Goal: Book appointment/travel/reservation

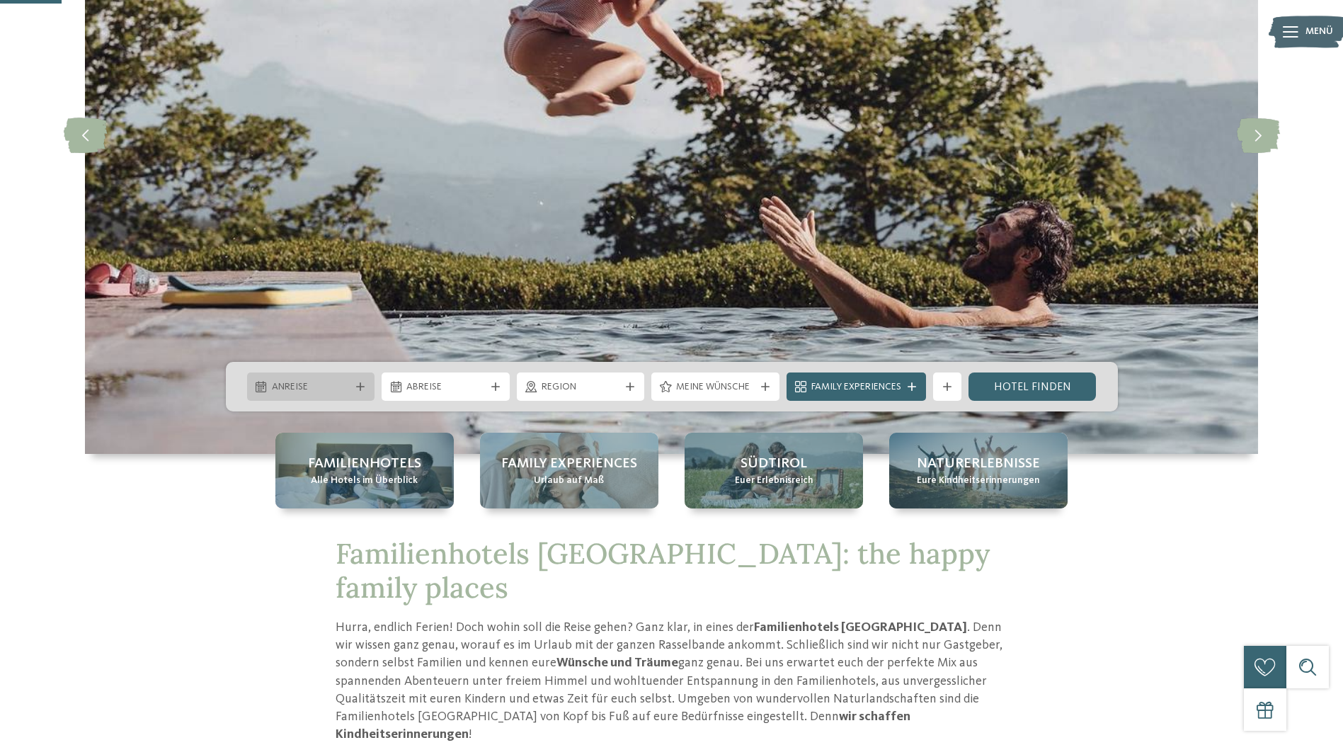
scroll to position [283, 0]
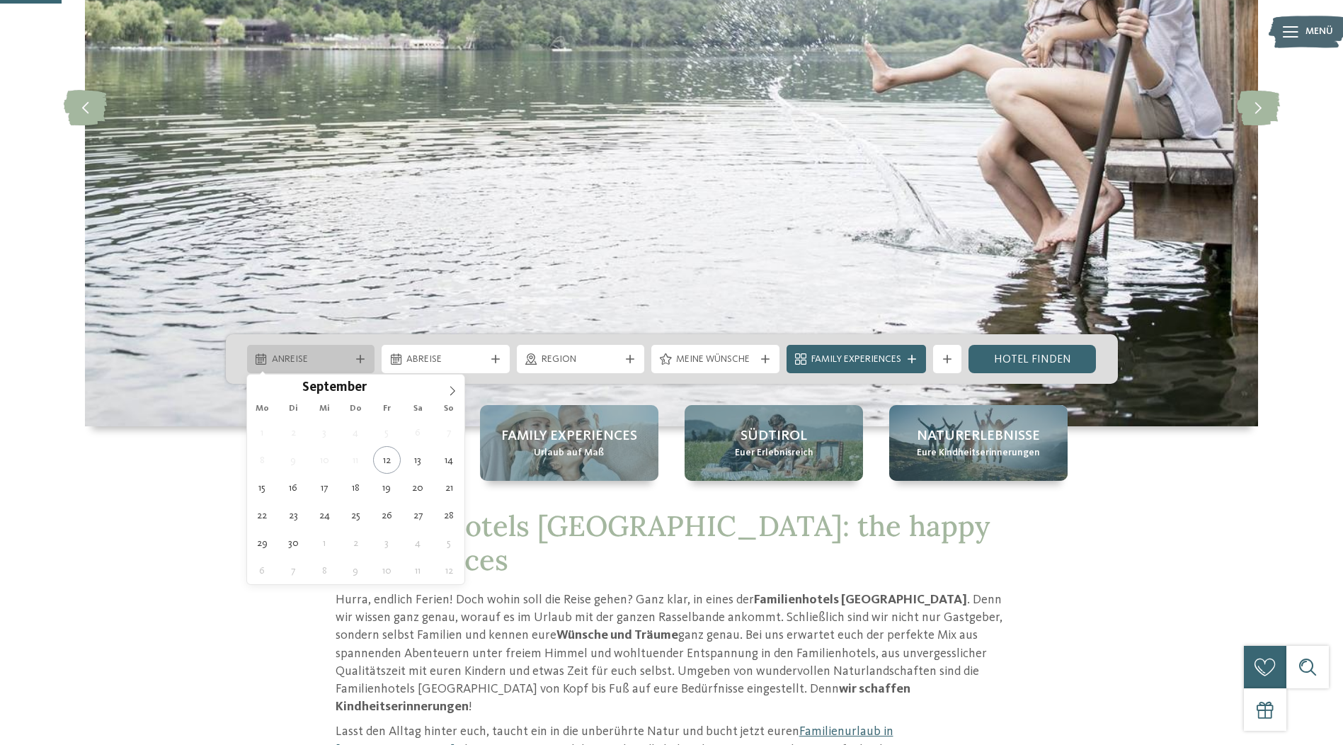
click at [346, 356] on span "Anreise" at bounding box center [311, 360] width 79 height 14
click at [450, 391] on icon at bounding box center [453, 391] width 10 height 10
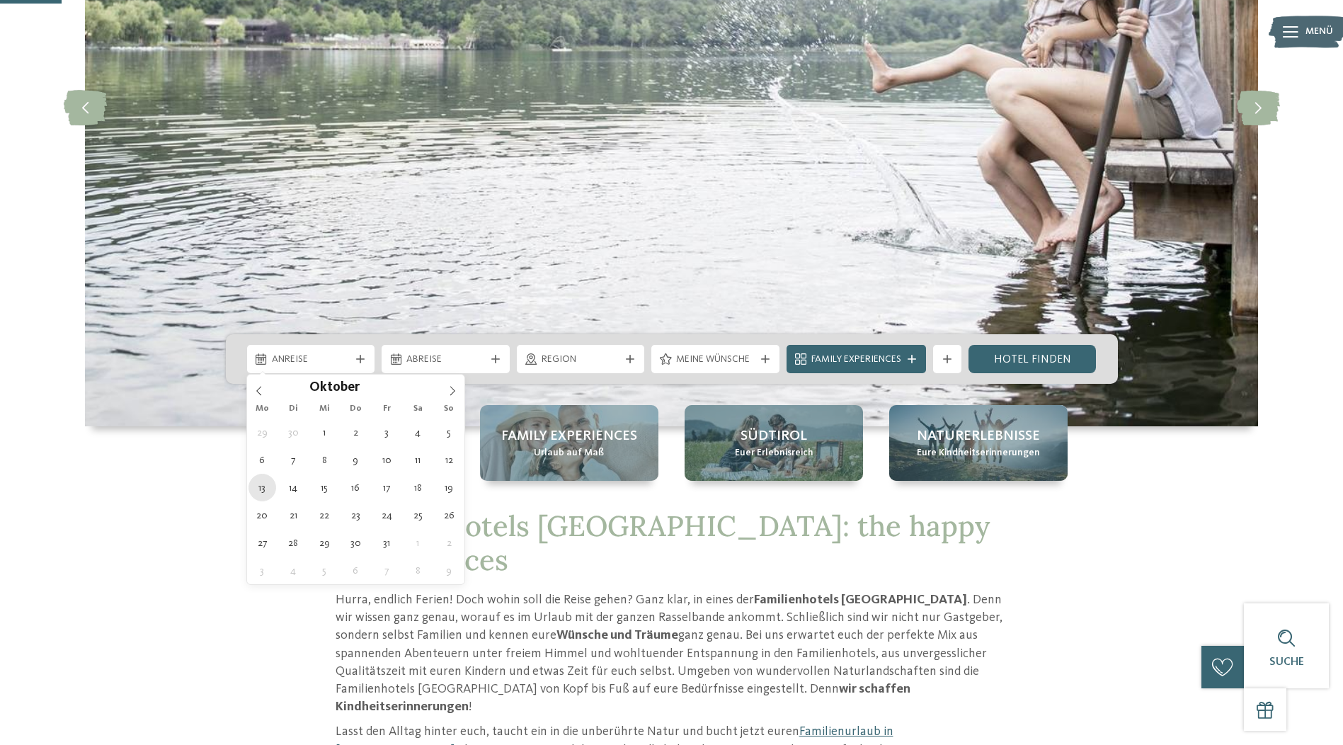
type div "[DATE]"
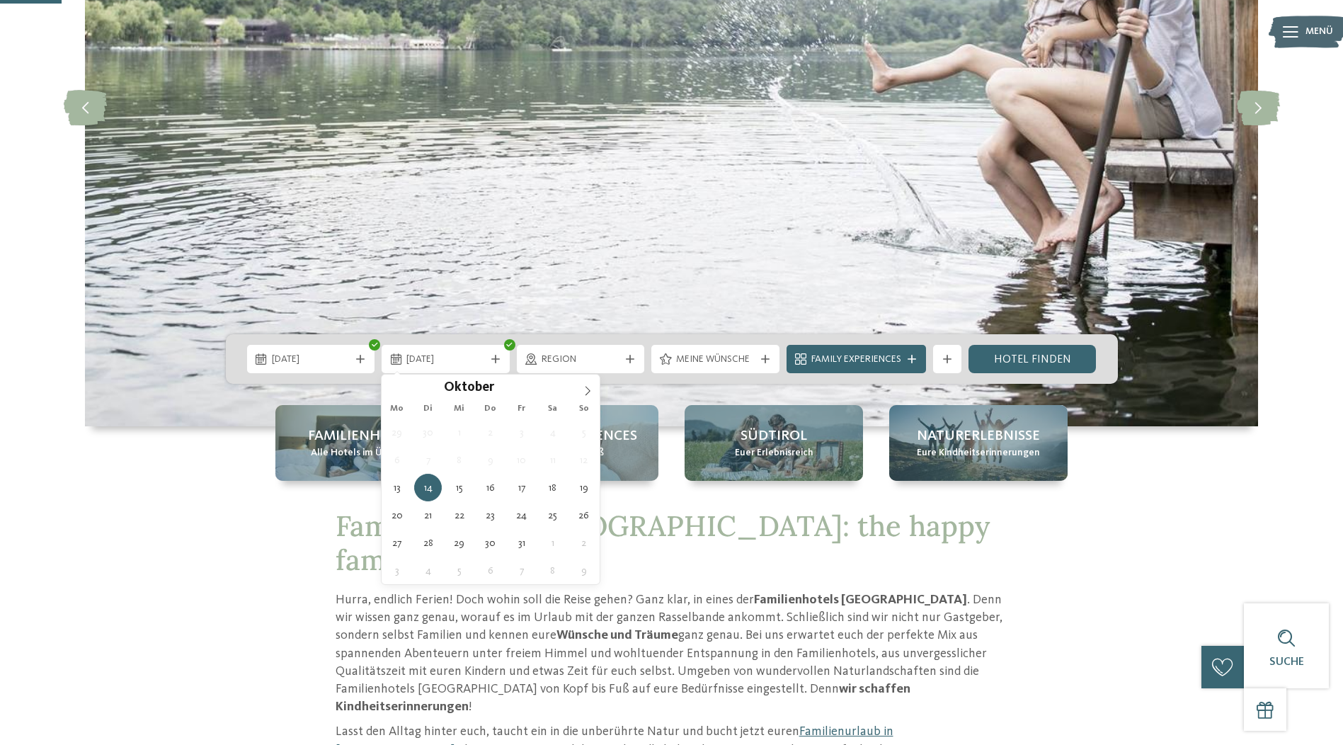
drag, startPoint x: 263, startPoint y: 487, endPoint x: 360, endPoint y: 384, distance: 141.3
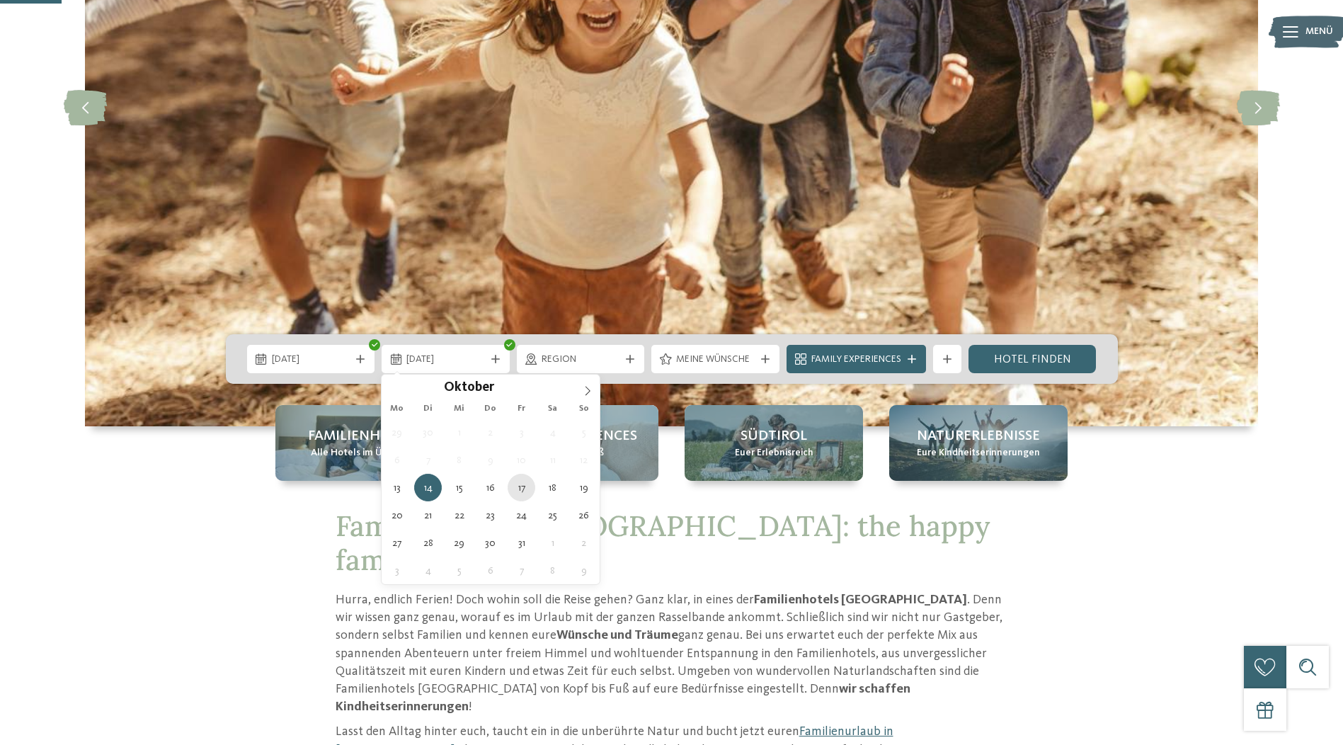
type div "[DATE]"
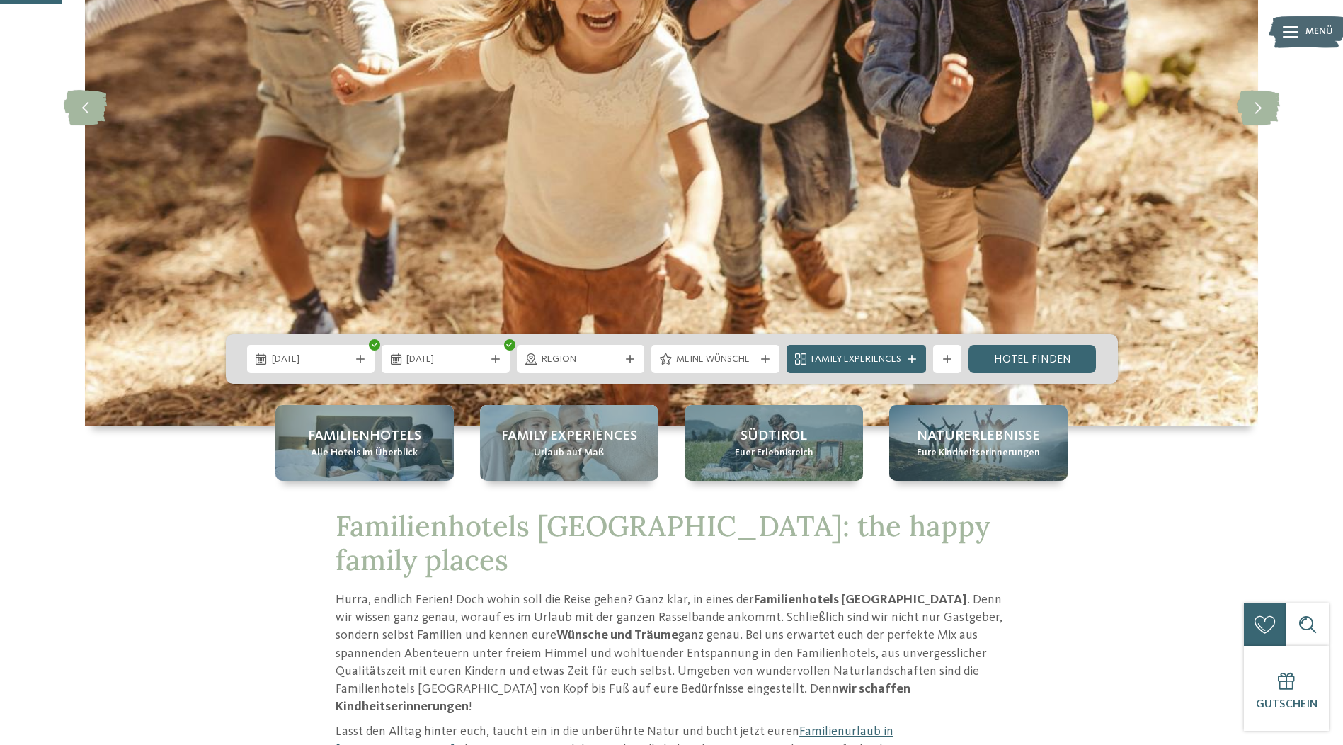
click at [628, 353] on div "Region" at bounding box center [581, 359] width 128 height 28
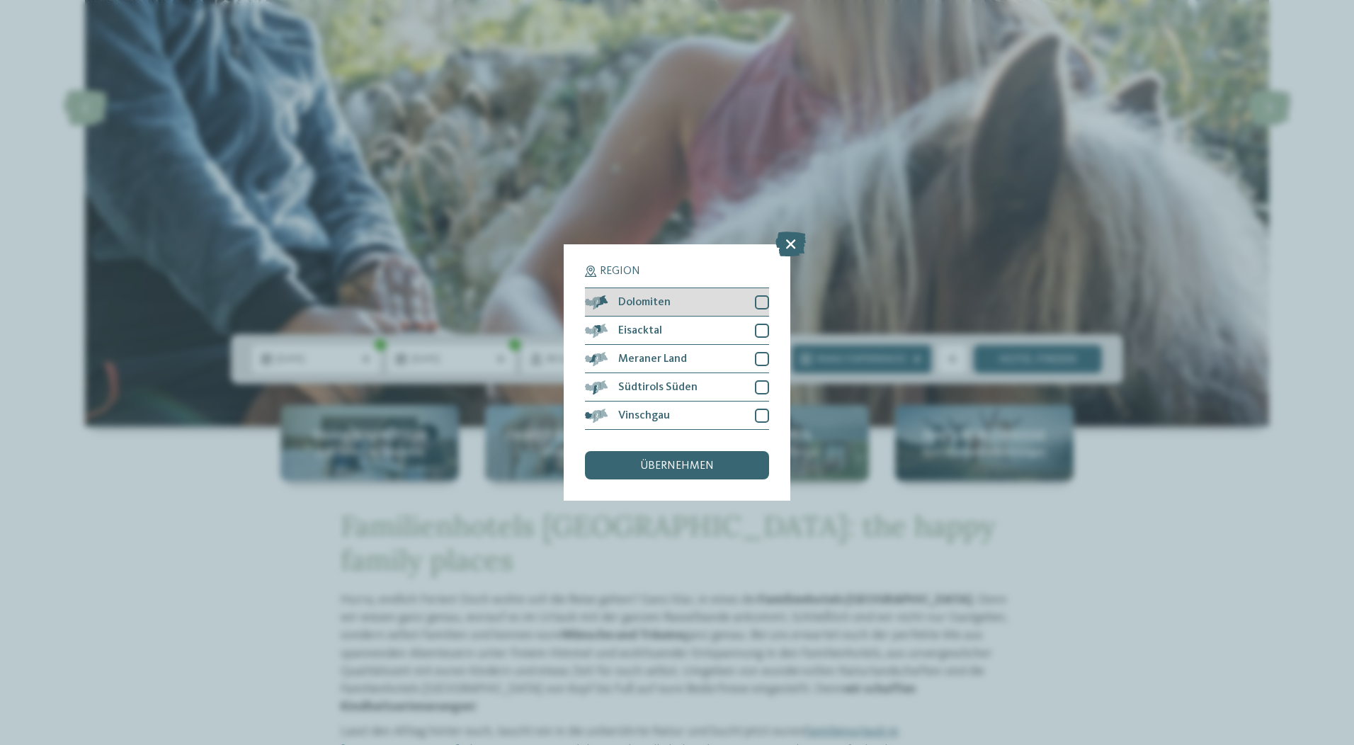
click at [760, 308] on div at bounding box center [762, 302] width 14 height 14
click at [762, 327] on div at bounding box center [762, 331] width 14 height 14
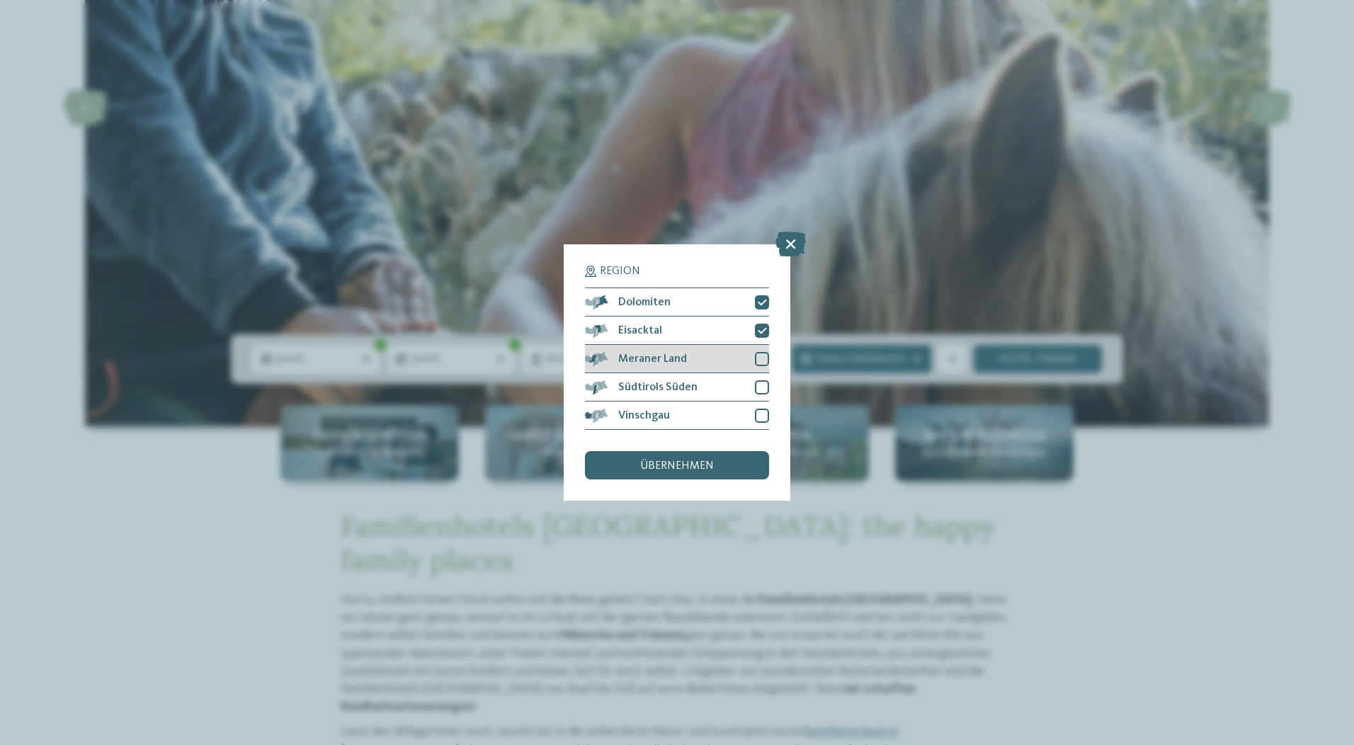
click at [758, 355] on div at bounding box center [762, 359] width 14 height 14
click at [761, 378] on div "Südtirols Süden" at bounding box center [677, 387] width 184 height 28
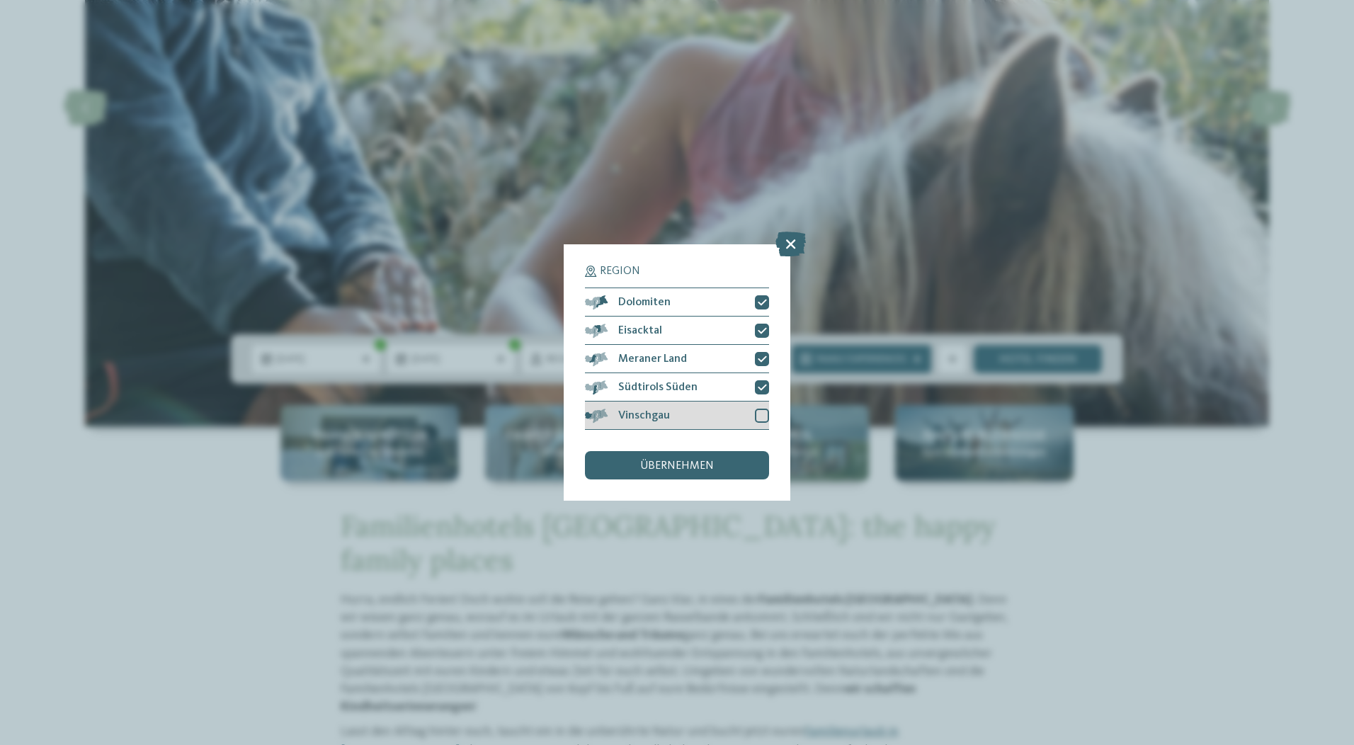
click at [760, 415] on div at bounding box center [762, 416] width 14 height 14
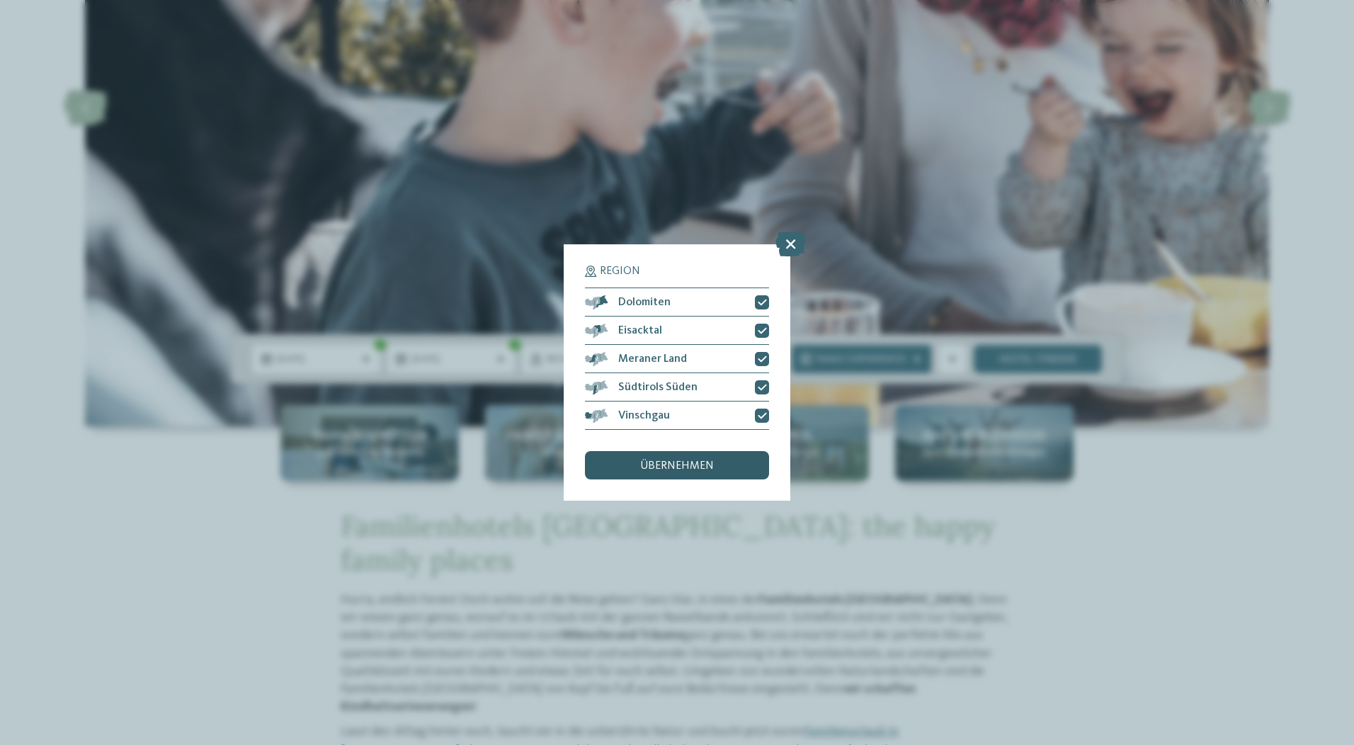
click at [619, 461] on div "übernehmen" at bounding box center [677, 465] width 184 height 28
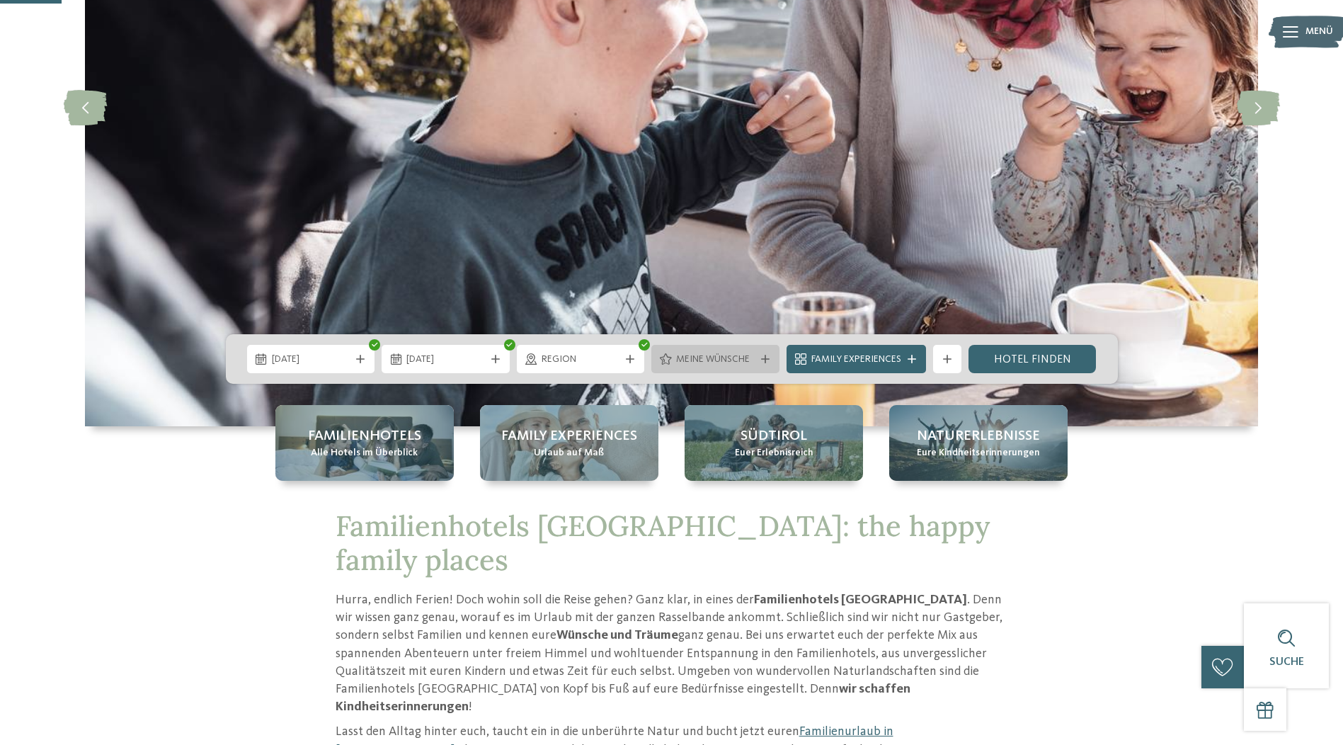
click at [744, 358] on span "Meine Wünsche" at bounding box center [715, 360] width 79 height 14
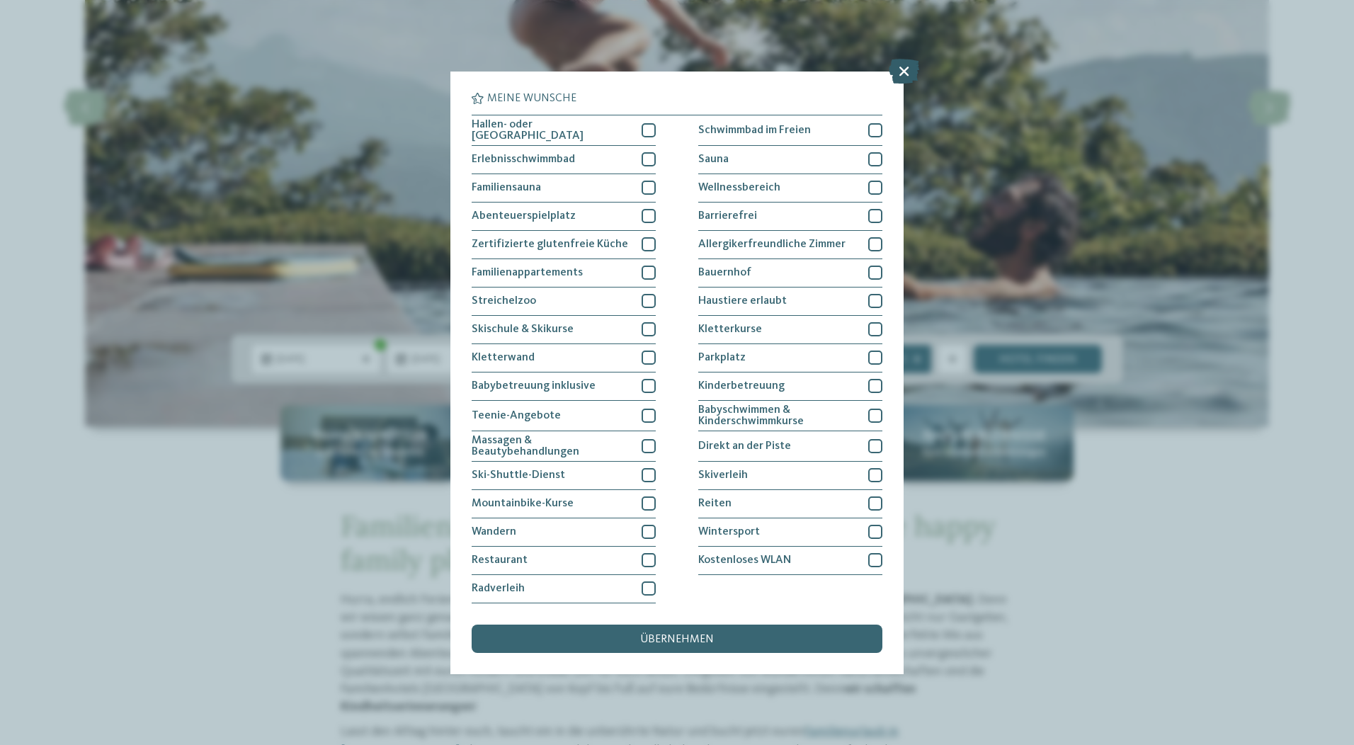
click at [897, 71] on icon at bounding box center [904, 70] width 30 height 25
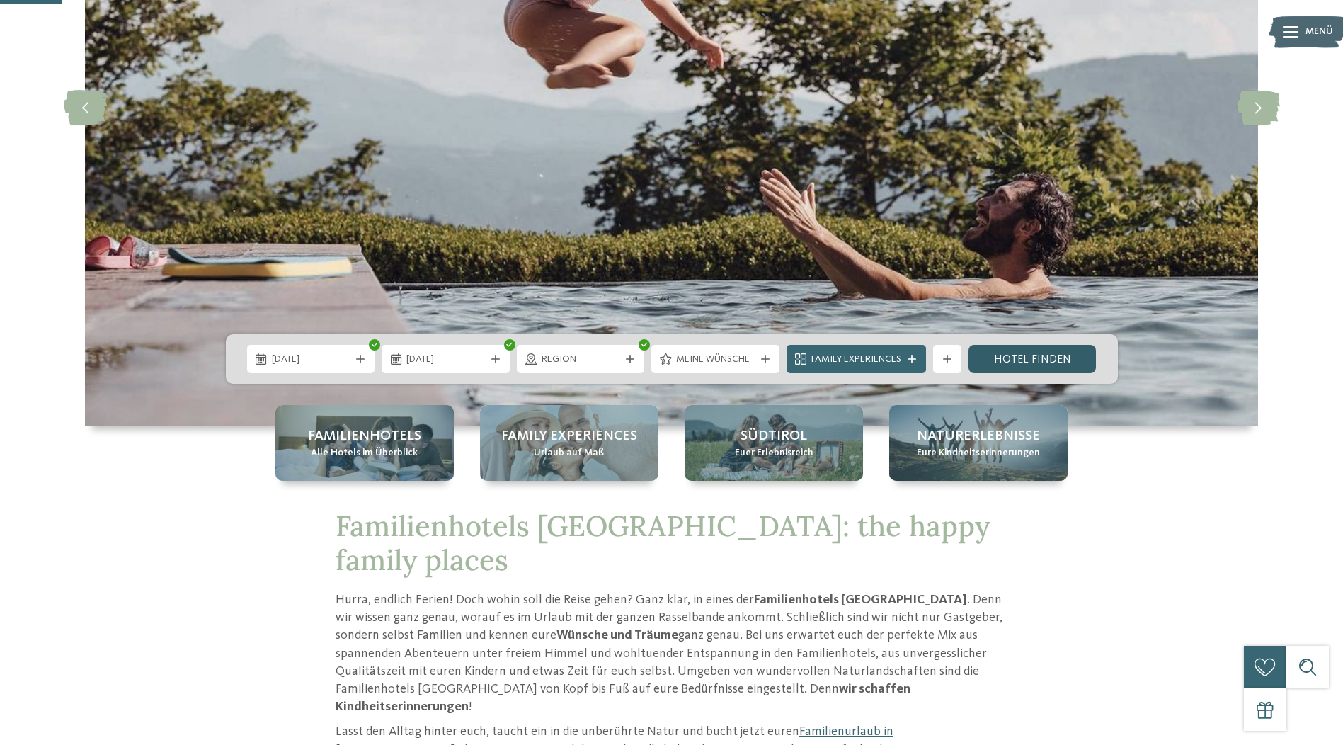
click at [1025, 360] on link "Hotel finden" at bounding box center [1033, 359] width 128 height 28
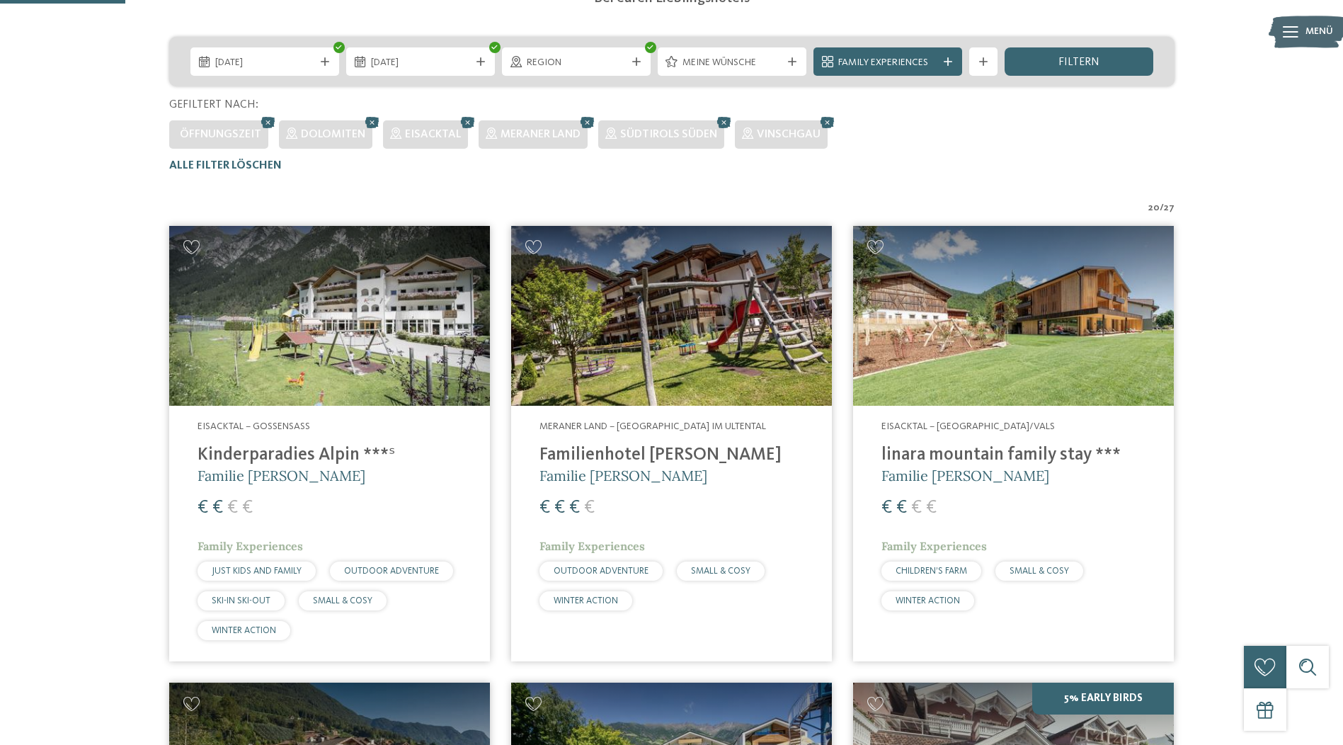
scroll to position [326, 0]
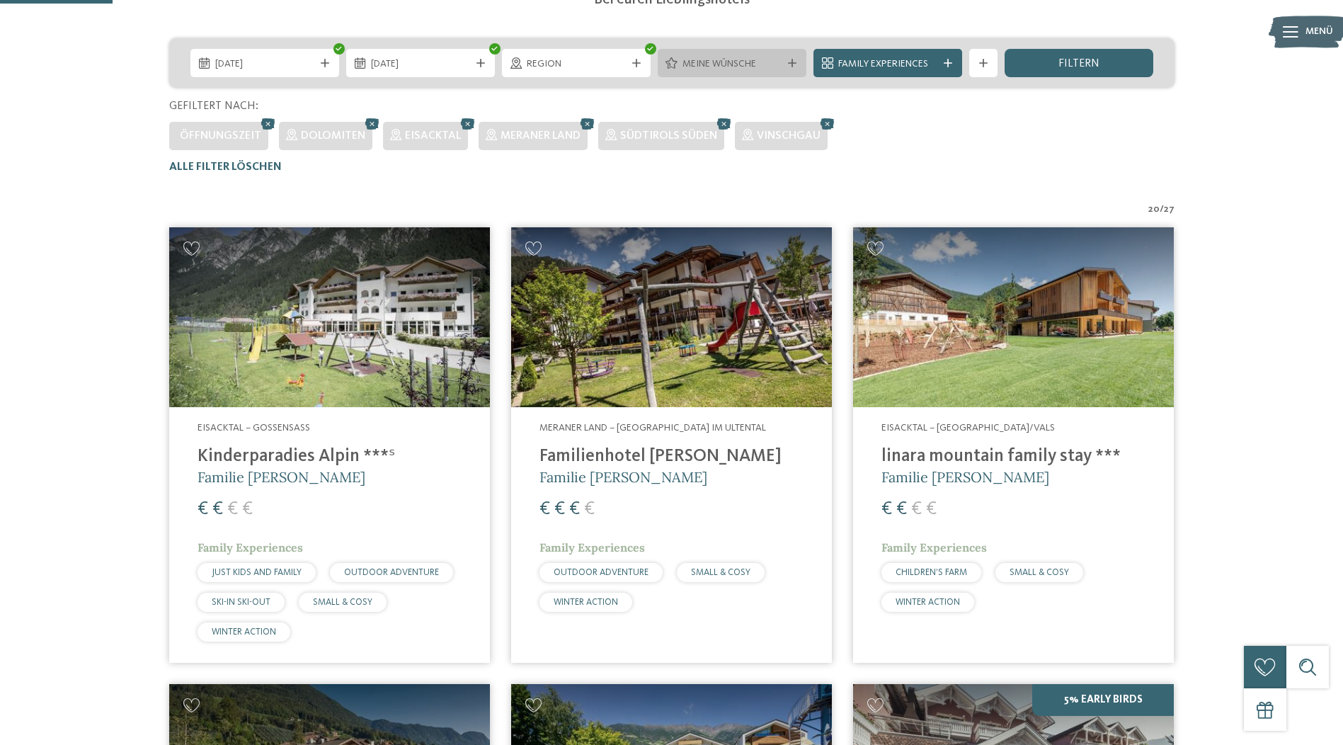
click at [768, 69] on span "Meine Wünsche" at bounding box center [732, 64] width 99 height 14
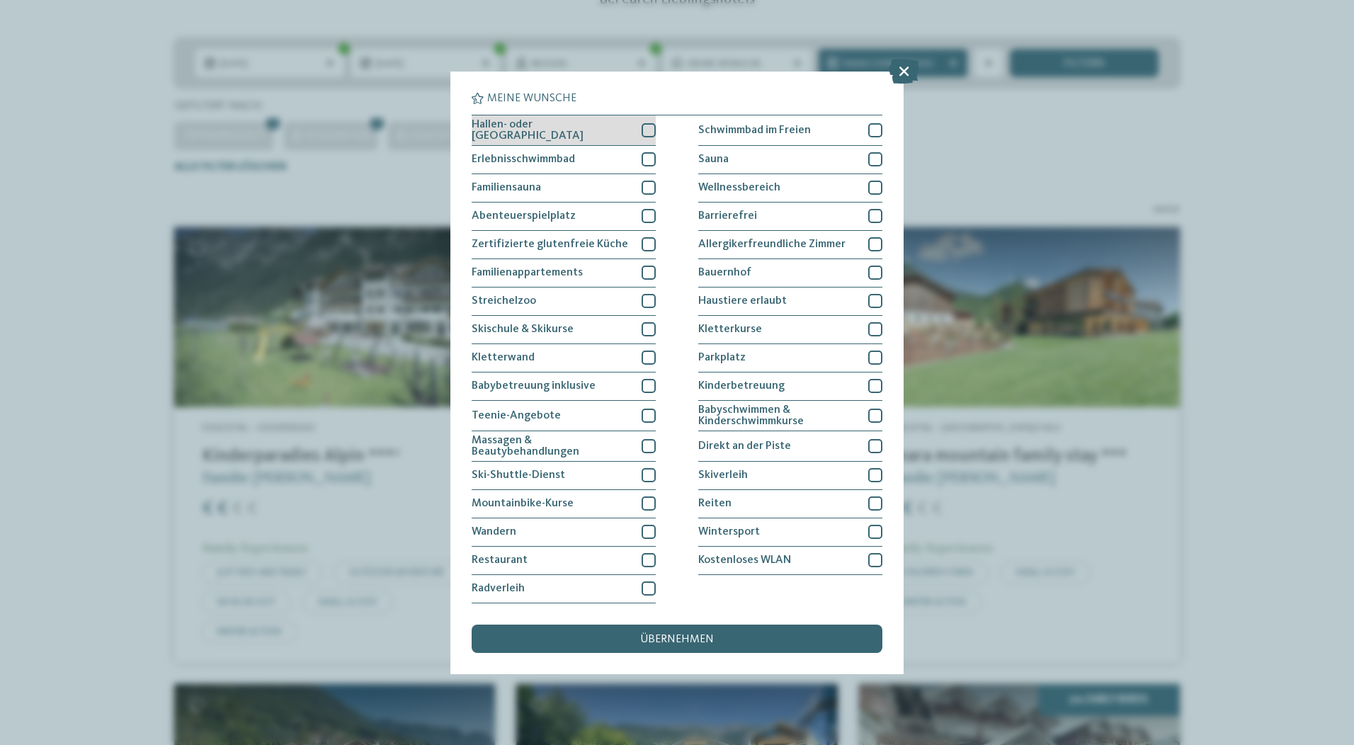
click at [647, 130] on div at bounding box center [649, 130] width 14 height 14
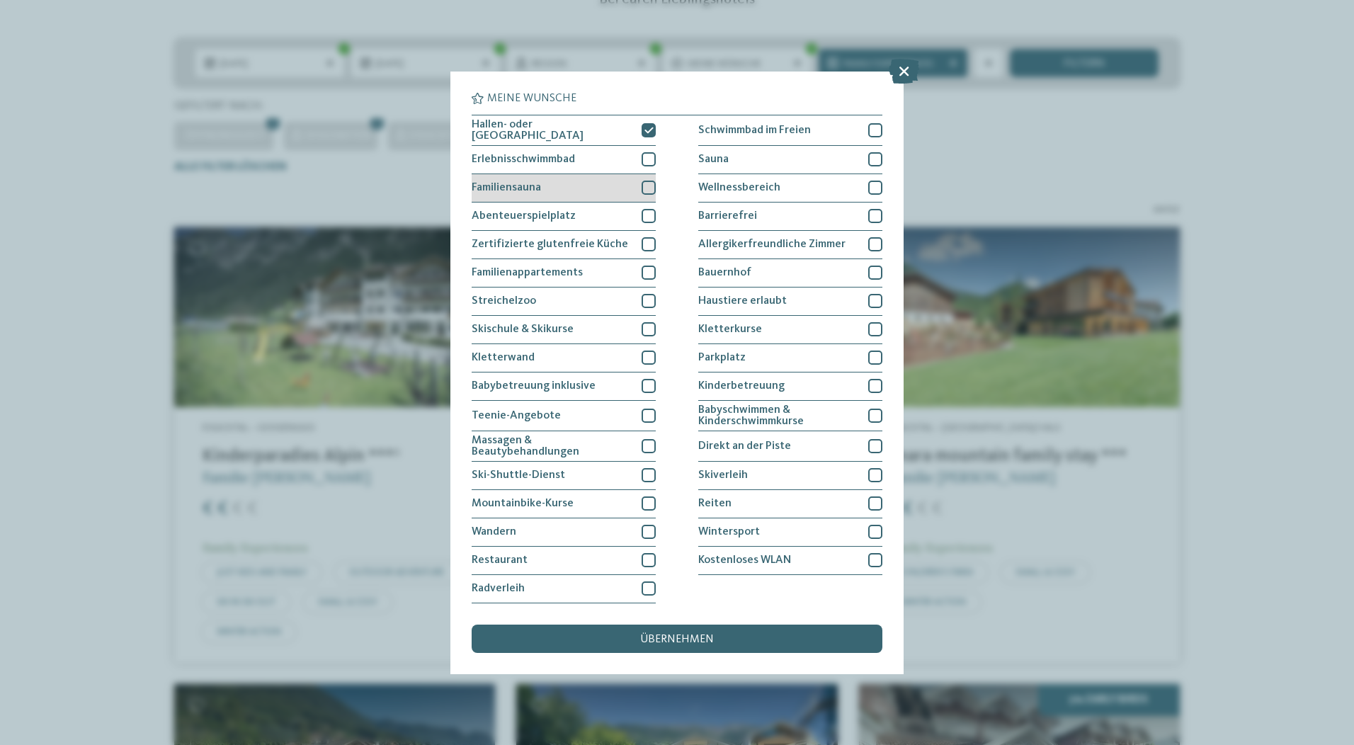
click at [654, 191] on div at bounding box center [649, 188] width 14 height 14
click at [673, 637] on span "übernehmen" at bounding box center [677, 639] width 74 height 11
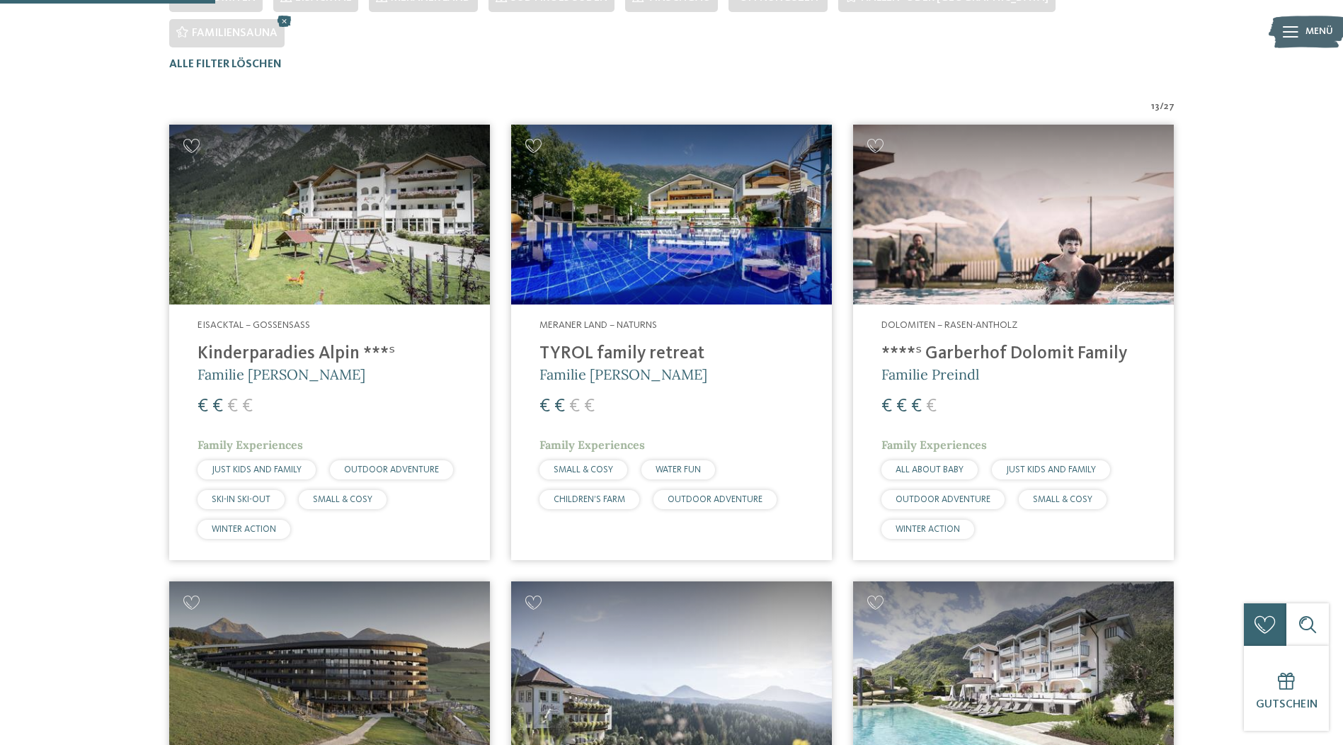
scroll to position [465, 0]
